Goal: Task Accomplishment & Management: Manage account settings

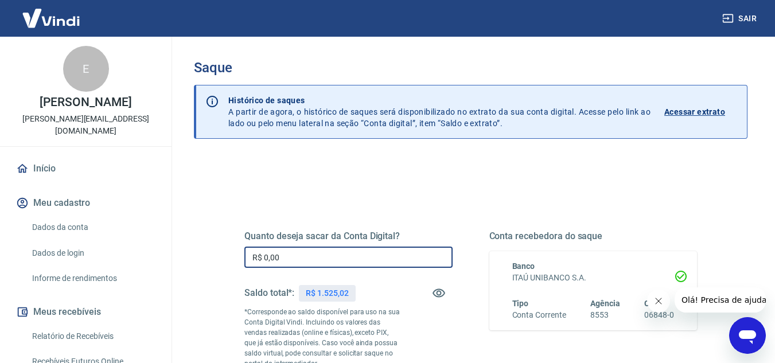
drag, startPoint x: 310, startPoint y: 259, endPoint x: 210, endPoint y: 259, distance: 100.5
click at [210, 259] on div "Quanto deseja sacar da Conta Digital? R$ 0,00 ​ Saldo total*: R$ 1.525,02 *Corr…" at bounding box center [471, 367] width 554 height 421
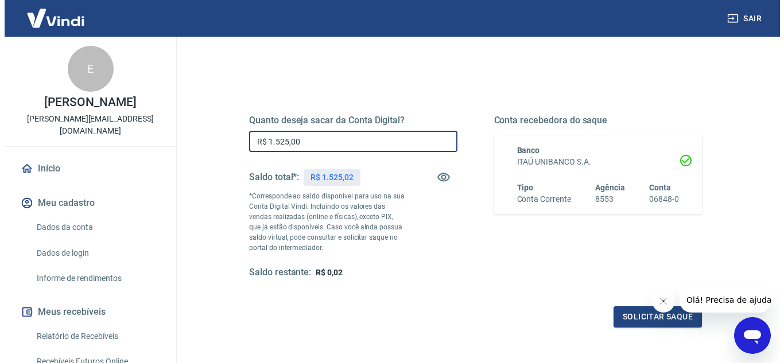
scroll to position [116, 0]
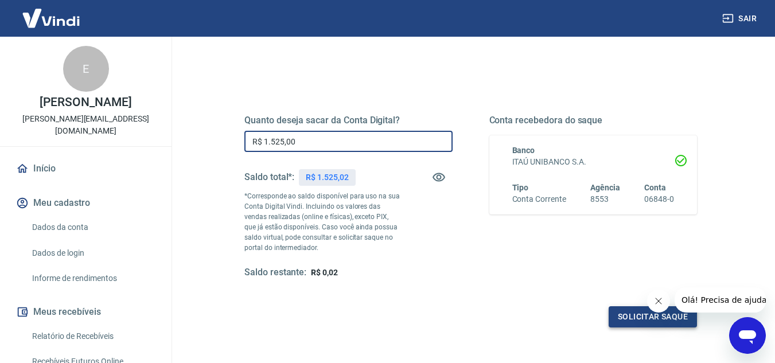
type input "R$ 1.525,00"
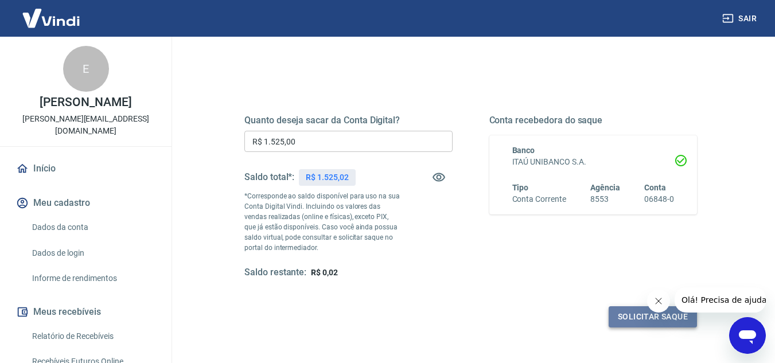
click at [637, 313] on button "Solicitar saque" at bounding box center [653, 317] width 88 height 21
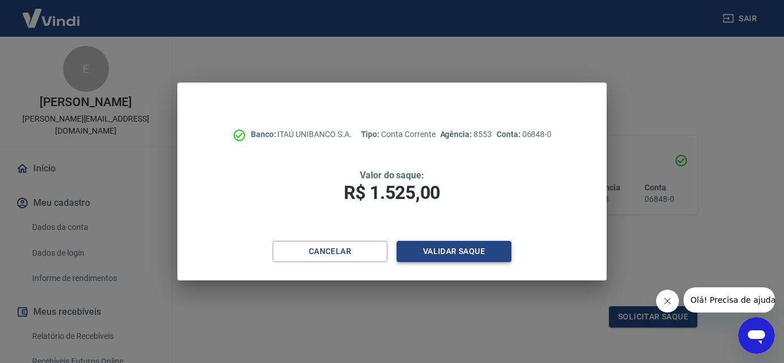
click at [488, 254] on button "Validar saque" at bounding box center [454, 251] width 115 height 21
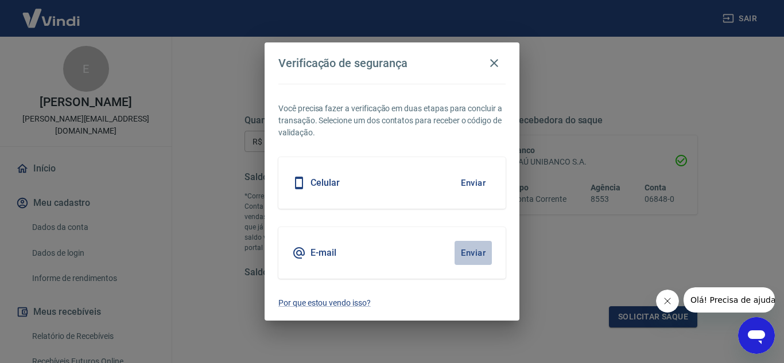
click at [475, 252] on button "Enviar" at bounding box center [473, 253] width 37 height 24
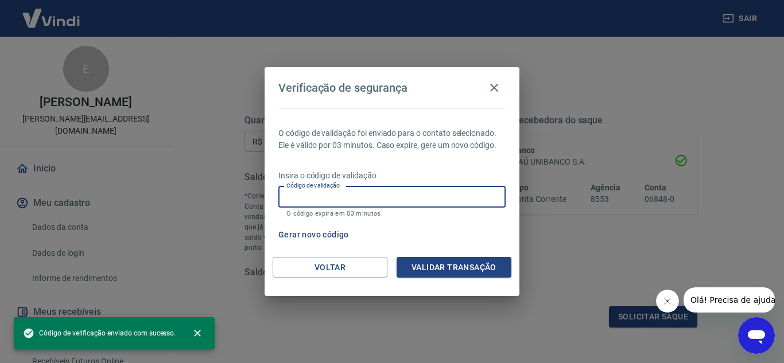
click at [311, 199] on input "Código de validação" at bounding box center [391, 197] width 227 height 21
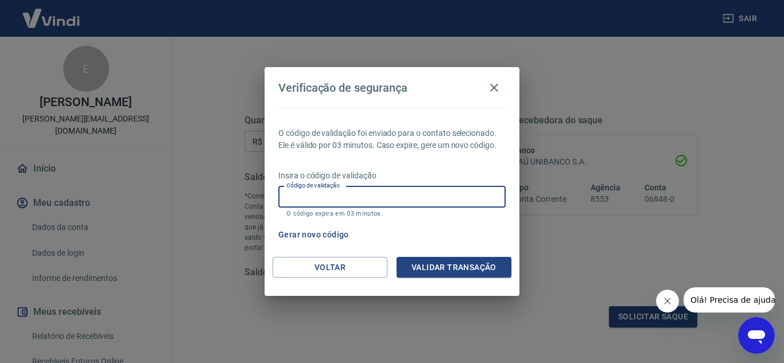
paste input "947809"
type input "947809"
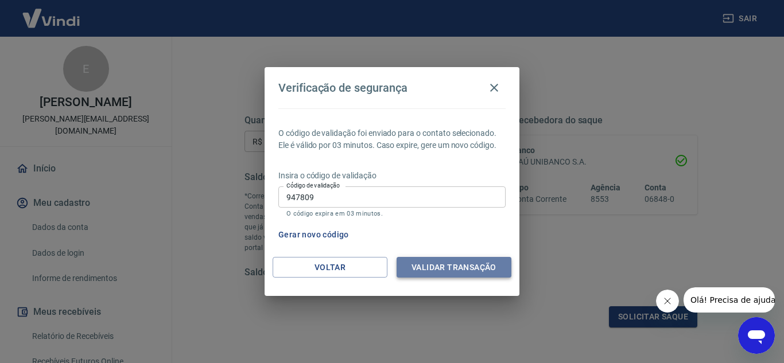
click at [420, 265] on button "Validar transação" at bounding box center [454, 267] width 115 height 21
